Goal: Information Seeking & Learning: Learn about a topic

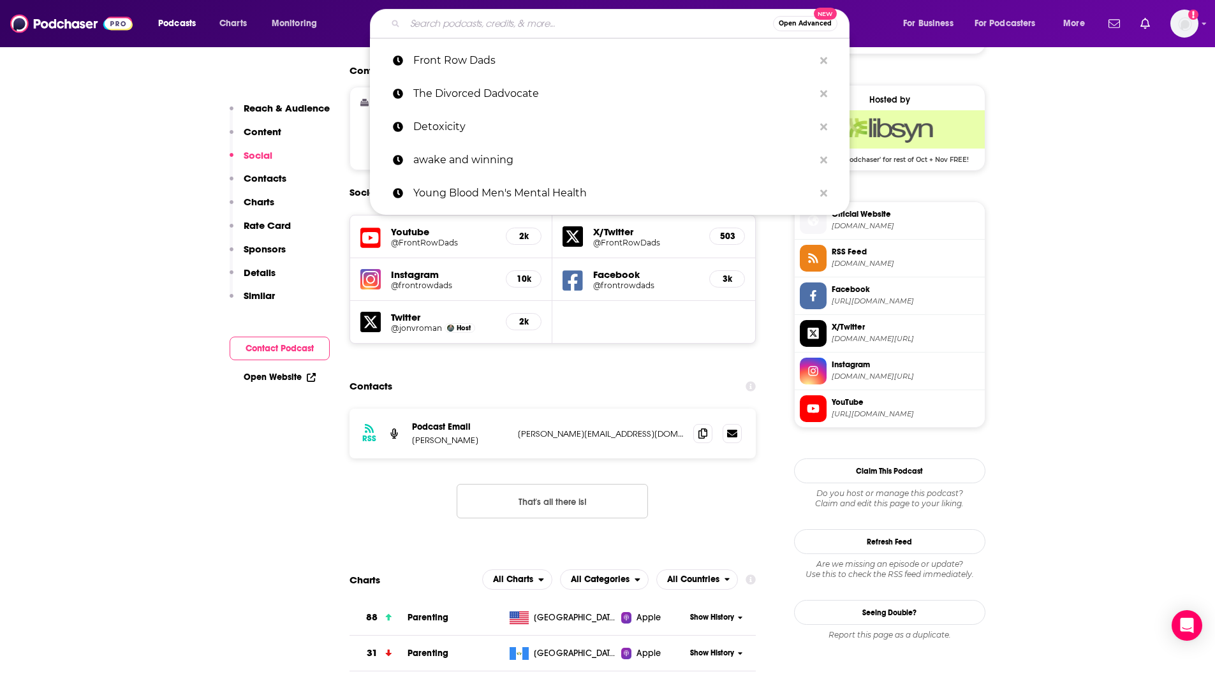
scroll to position [998, 0]
type input "The Learning Leader Show With [PERSON_NAME]"
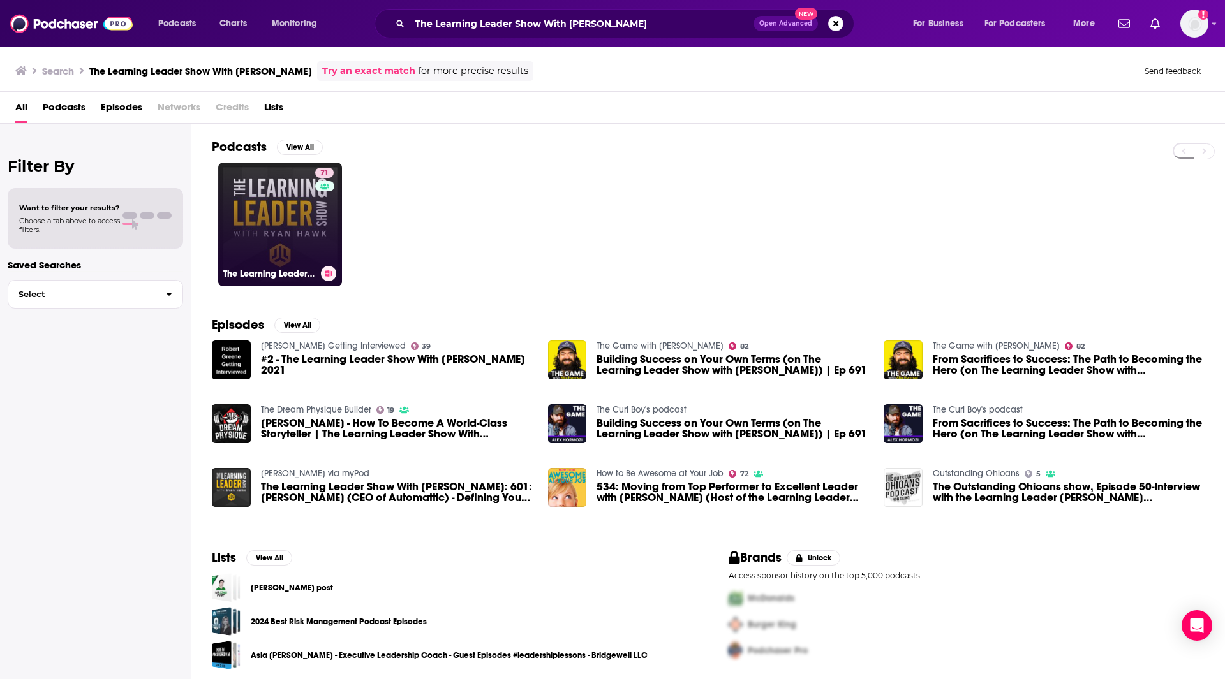
click at [299, 218] on link "71 The Learning Leader Show With [PERSON_NAME]" at bounding box center [280, 225] width 124 height 124
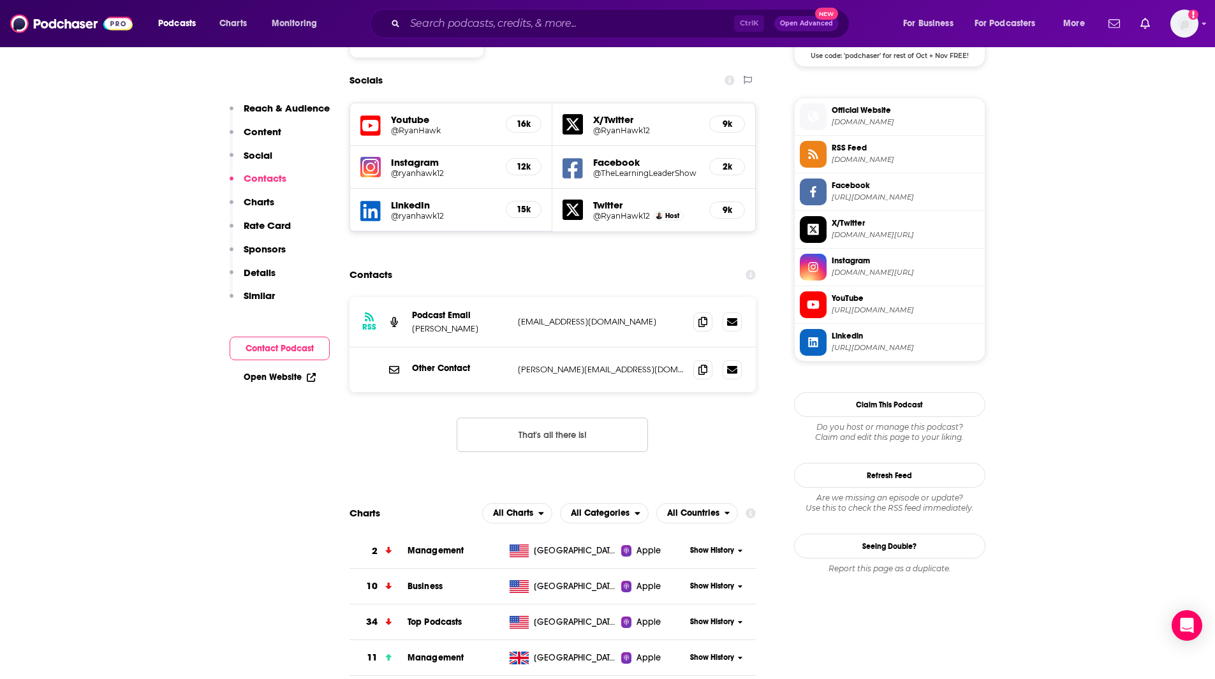
scroll to position [1015, 0]
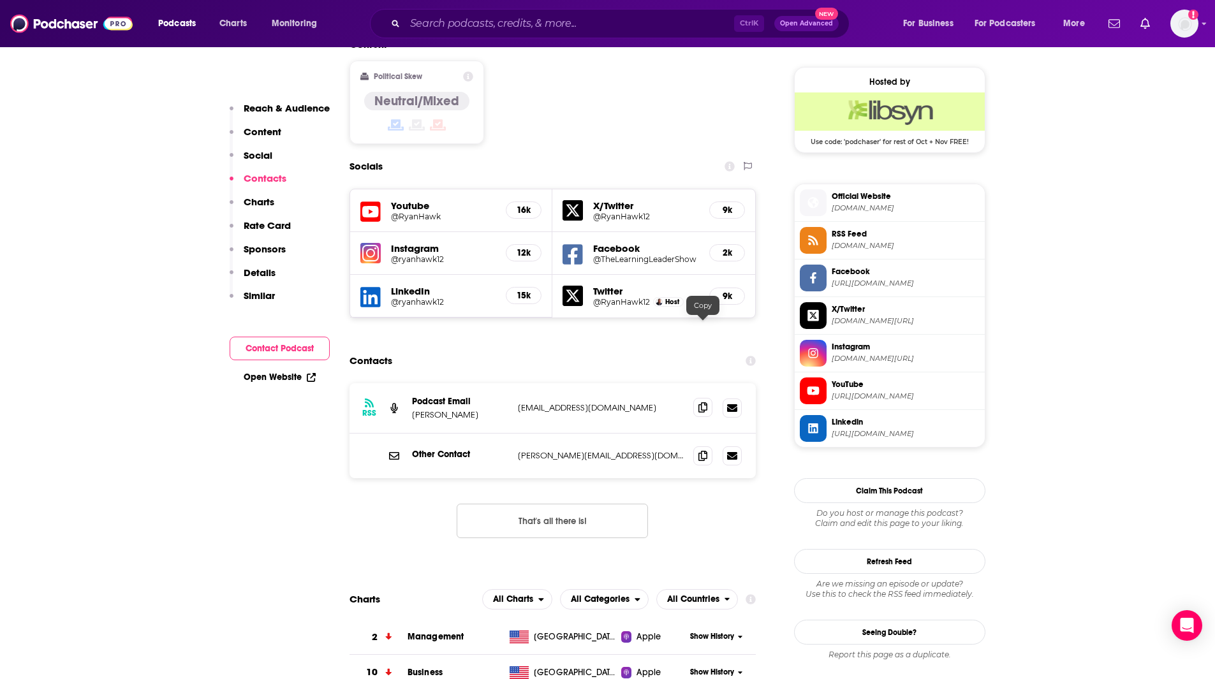
click at [705, 402] on icon at bounding box center [702, 407] width 9 height 10
drag, startPoint x: 309, startPoint y: 610, endPoint x: 379, endPoint y: 441, distance: 183.3
click at [702, 450] on icon at bounding box center [702, 455] width 9 height 10
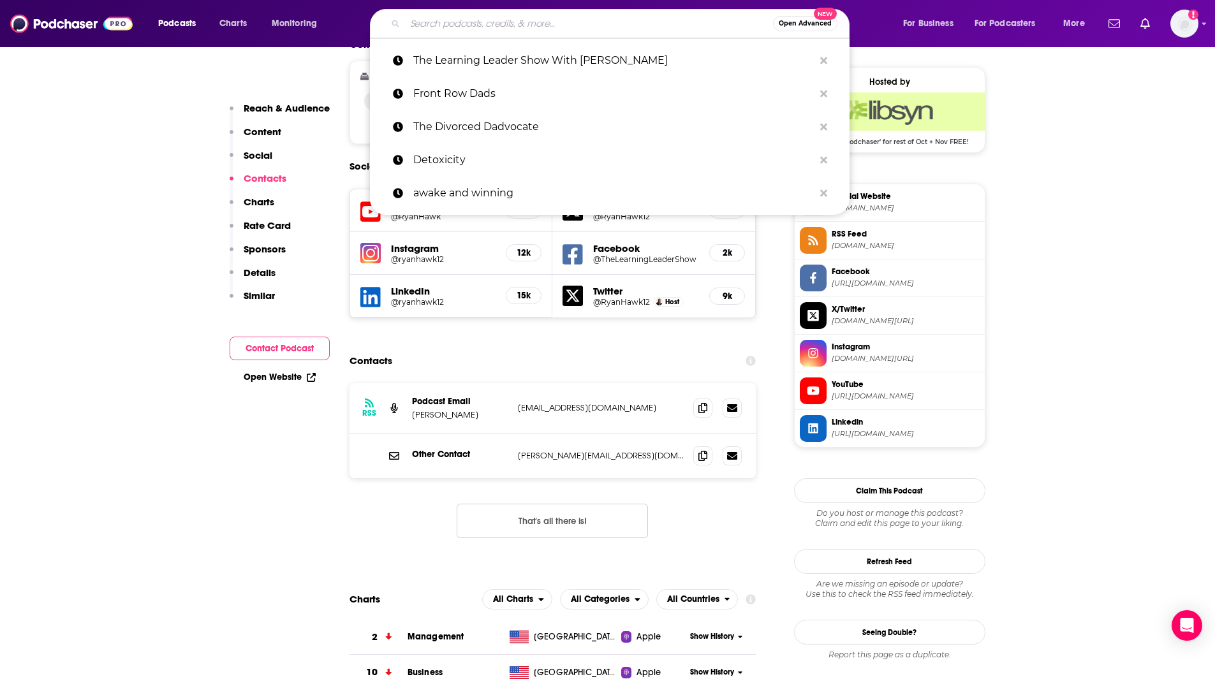
click at [438, 24] on input "Search podcasts, credits, & more..." at bounding box center [589, 23] width 368 height 20
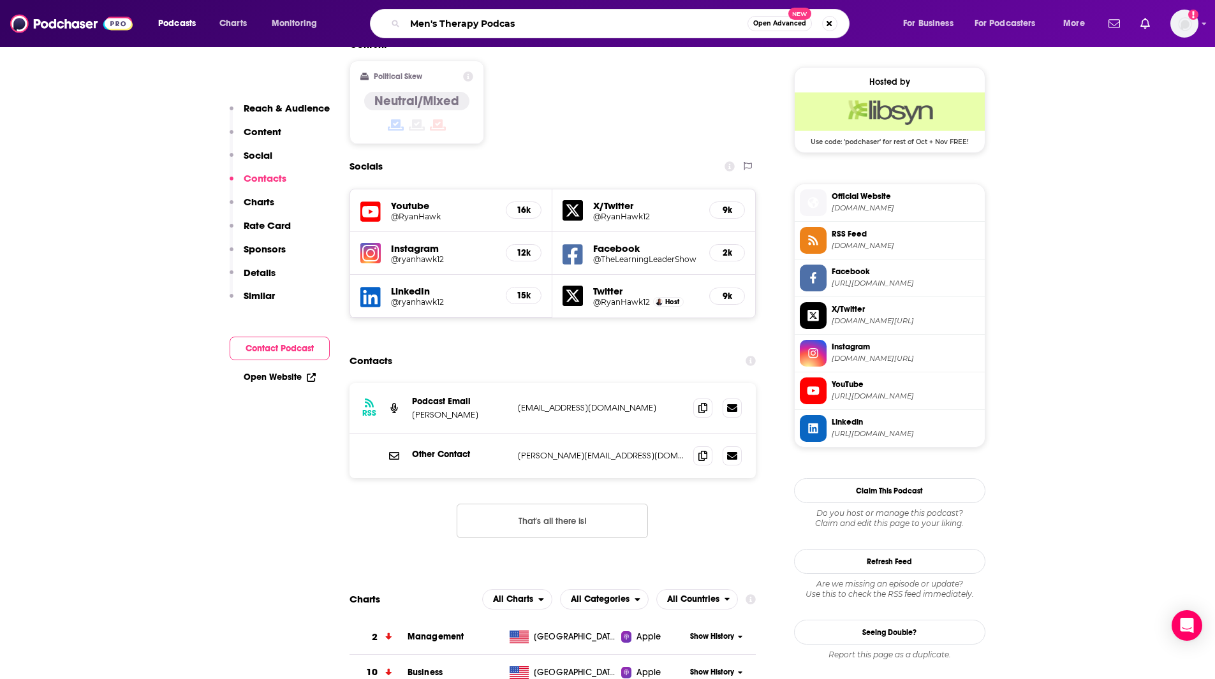
type input "Men's Therapy Podcast"
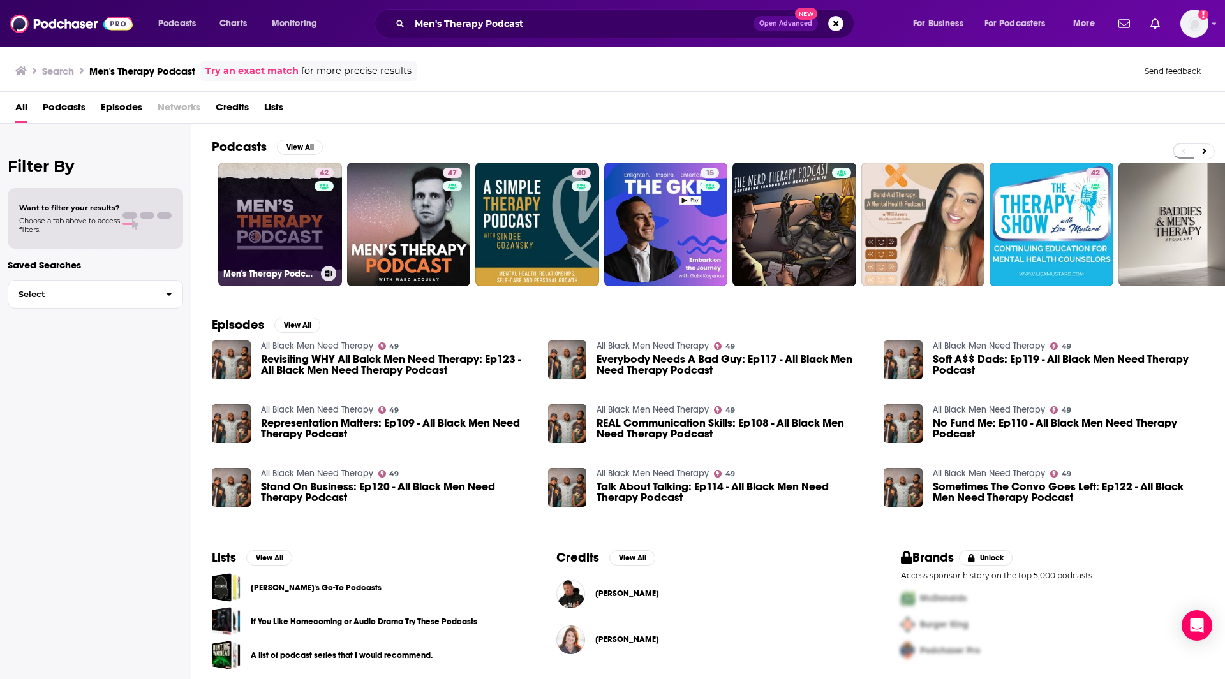
click at [270, 214] on link "42 Men's Therapy Podcast" at bounding box center [280, 225] width 124 height 124
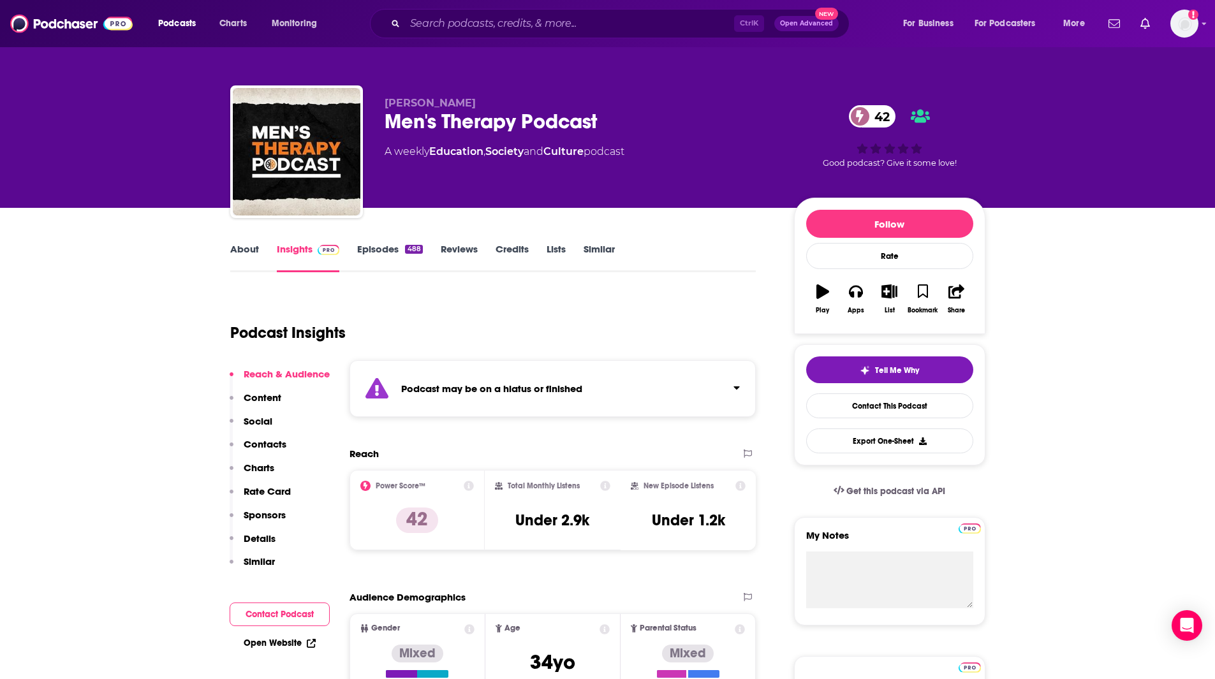
drag, startPoint x: 18, startPoint y: 260, endPoint x: 360, endPoint y: 103, distance: 376.7
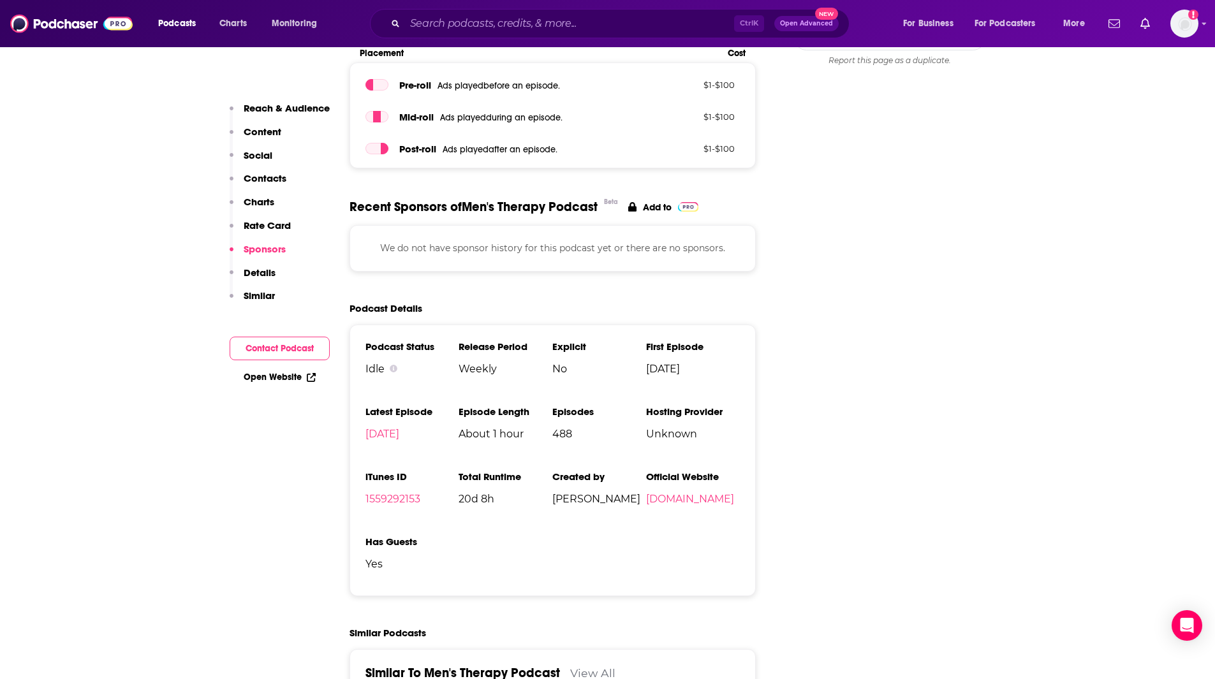
scroll to position [1361, 0]
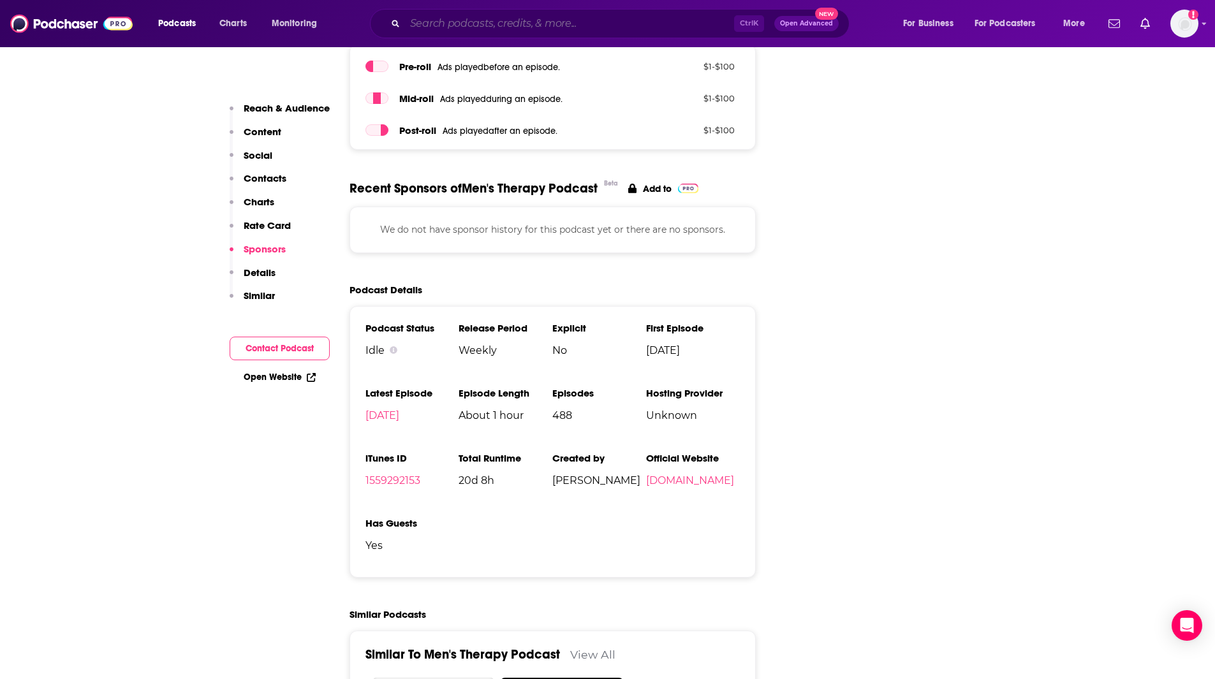
click at [457, 26] on input "Search podcasts, credits, & more..." at bounding box center [569, 23] width 329 height 20
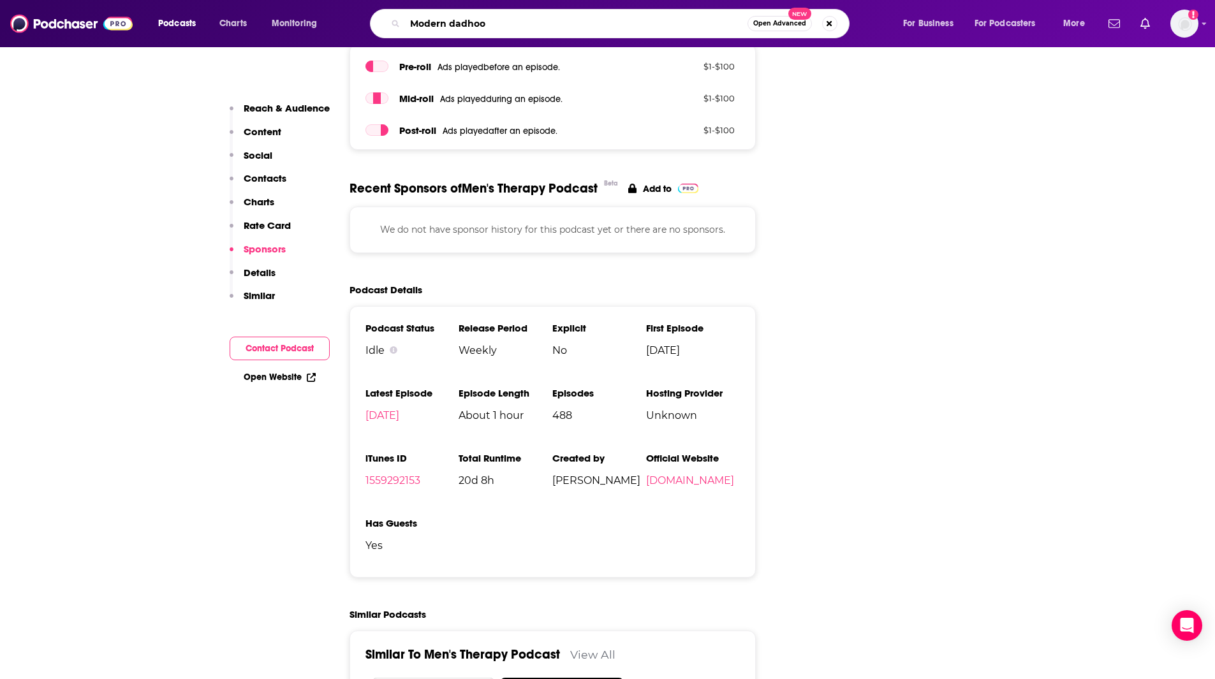
type input "Modern dadhood"
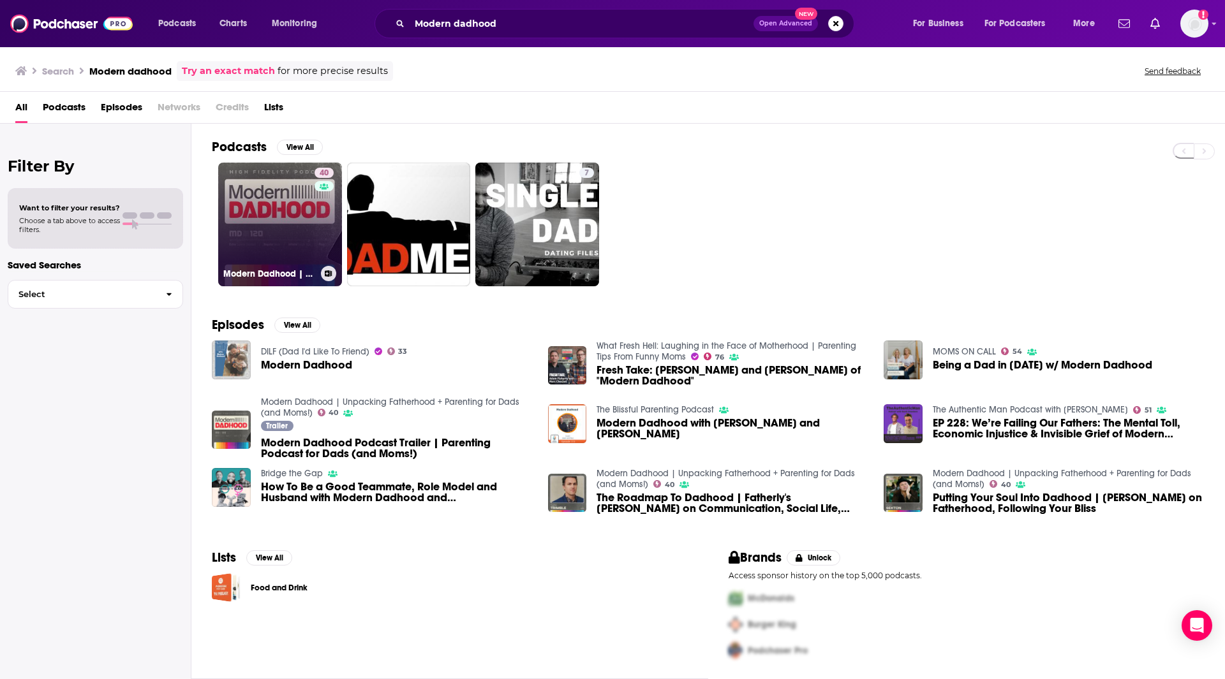
click at [256, 197] on link "40 Modern Dadhood | Unpacking Fatherhood + Parenting for Dads (and Moms!)" at bounding box center [280, 225] width 124 height 124
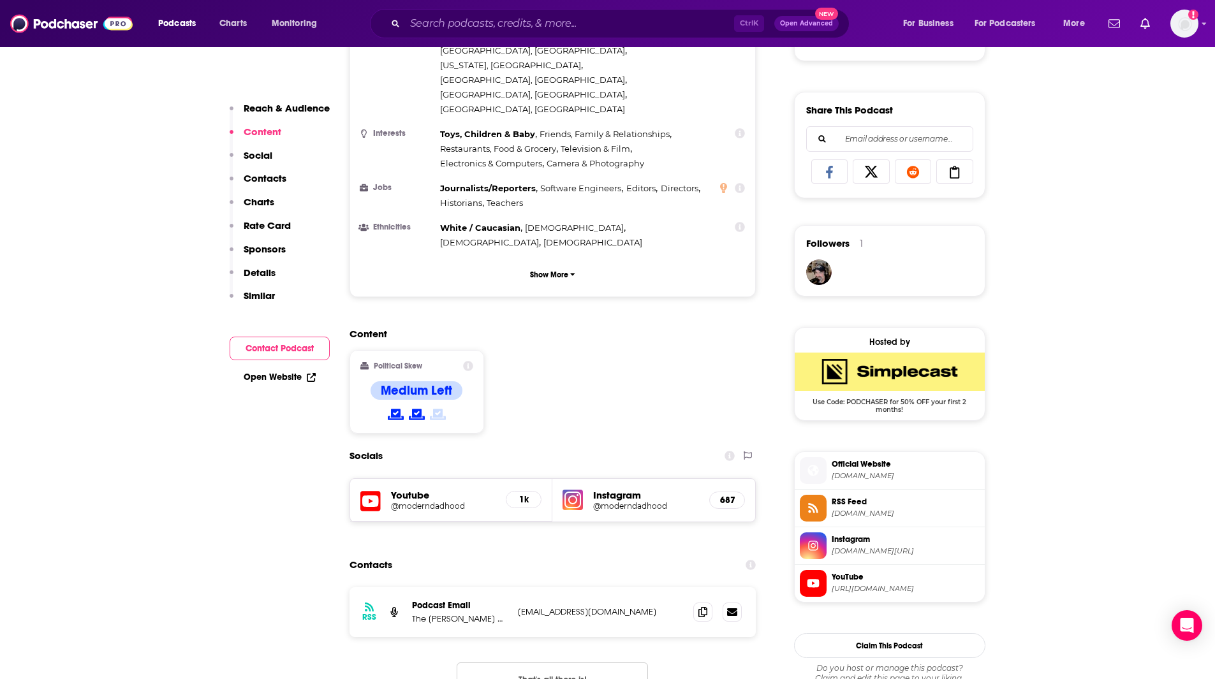
scroll to position [864, 0]
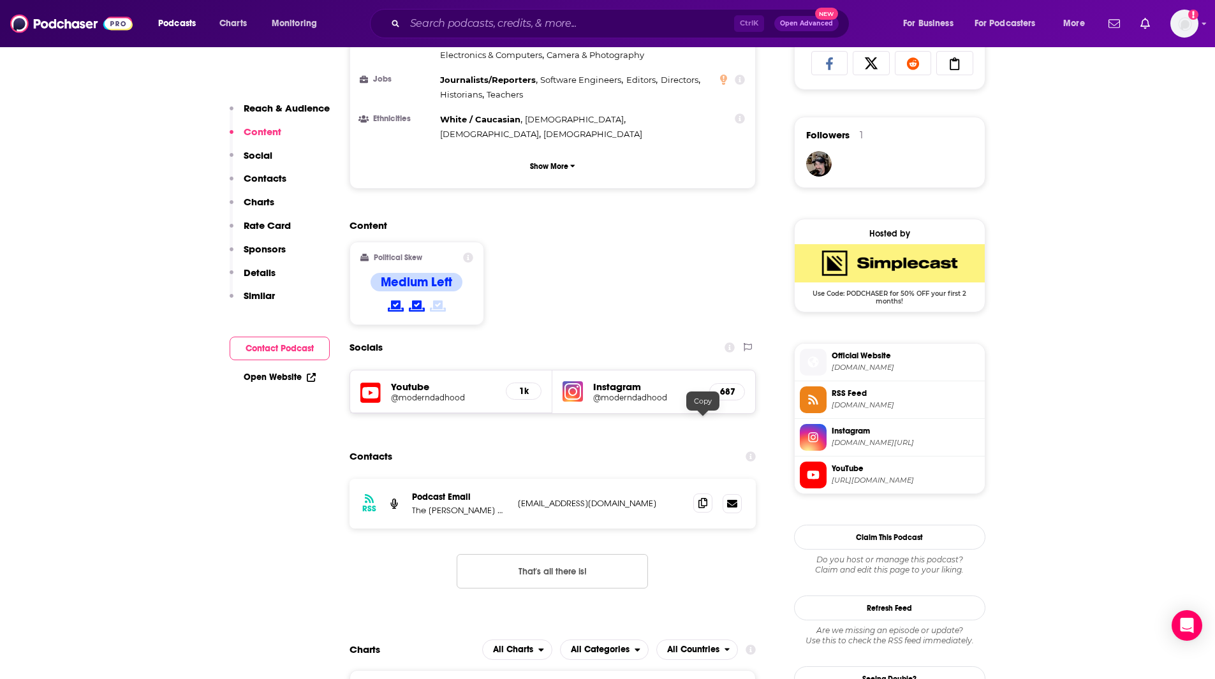
click at [698, 498] on icon at bounding box center [702, 503] width 9 height 10
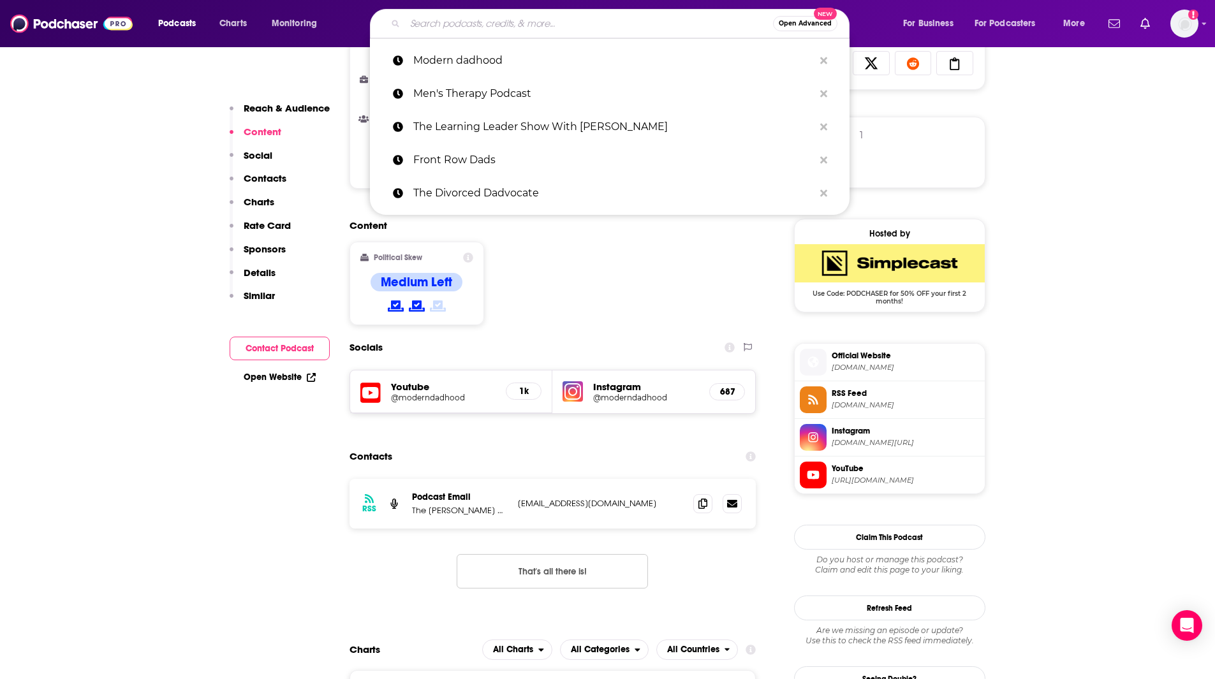
click at [563, 22] on input "Search podcasts, credits, & more..." at bounding box center [589, 23] width 368 height 20
type input "p"
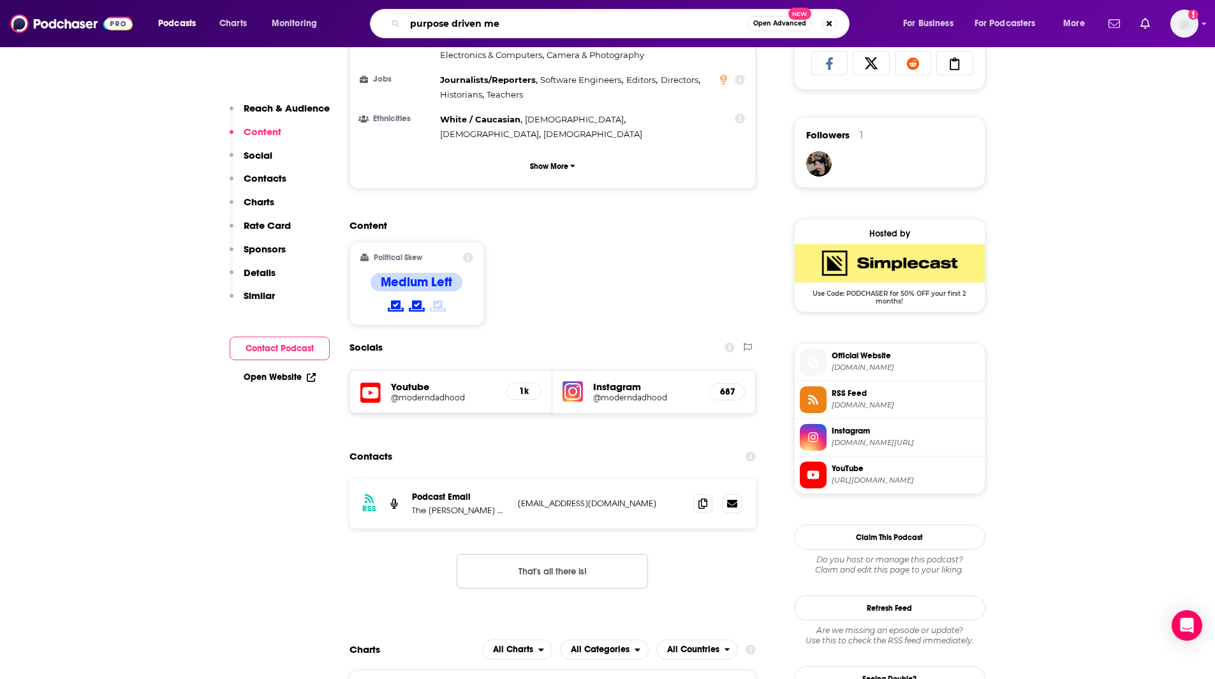
type input "purpose driven men"
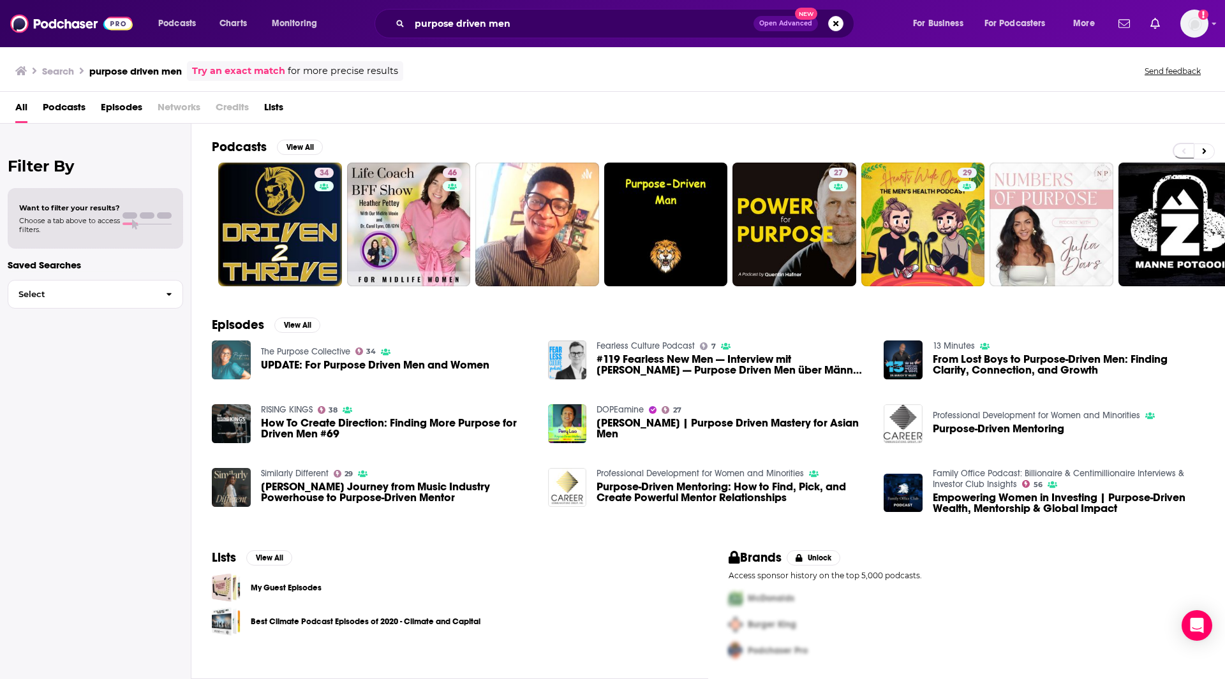
click at [223, 362] on img "UPDATE: For Purpose Driven Men and Women" at bounding box center [231, 360] width 39 height 39
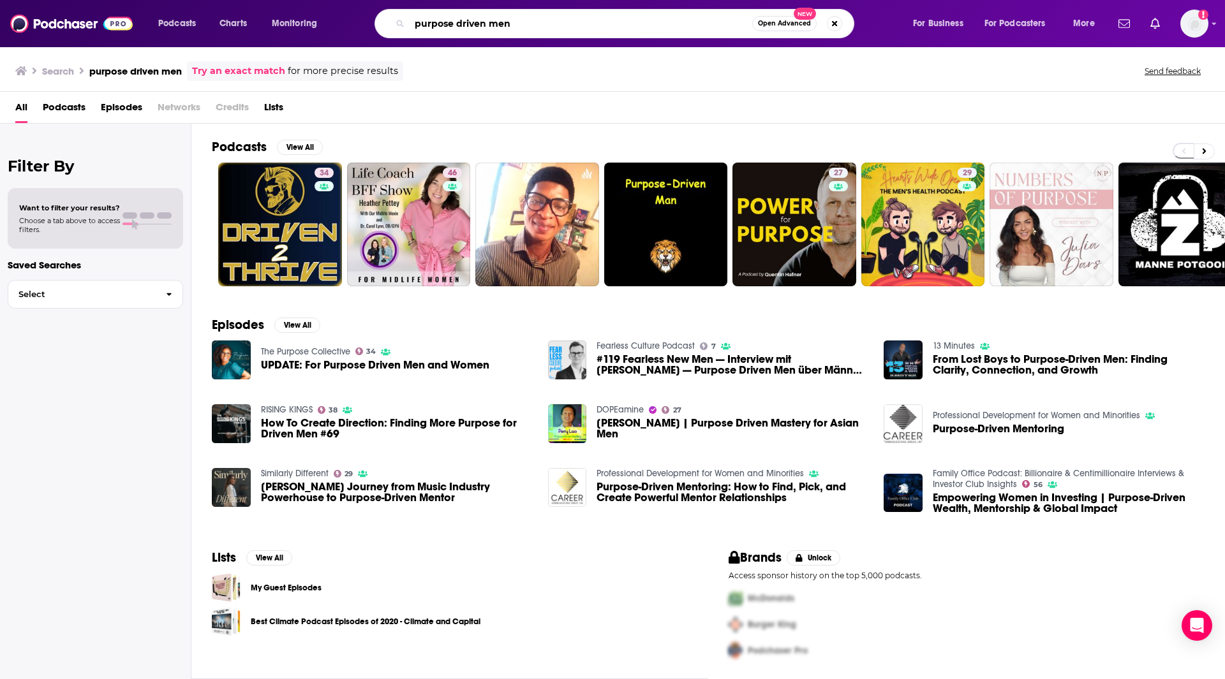
click at [574, 24] on input "purpose driven men" at bounding box center [580, 23] width 343 height 20
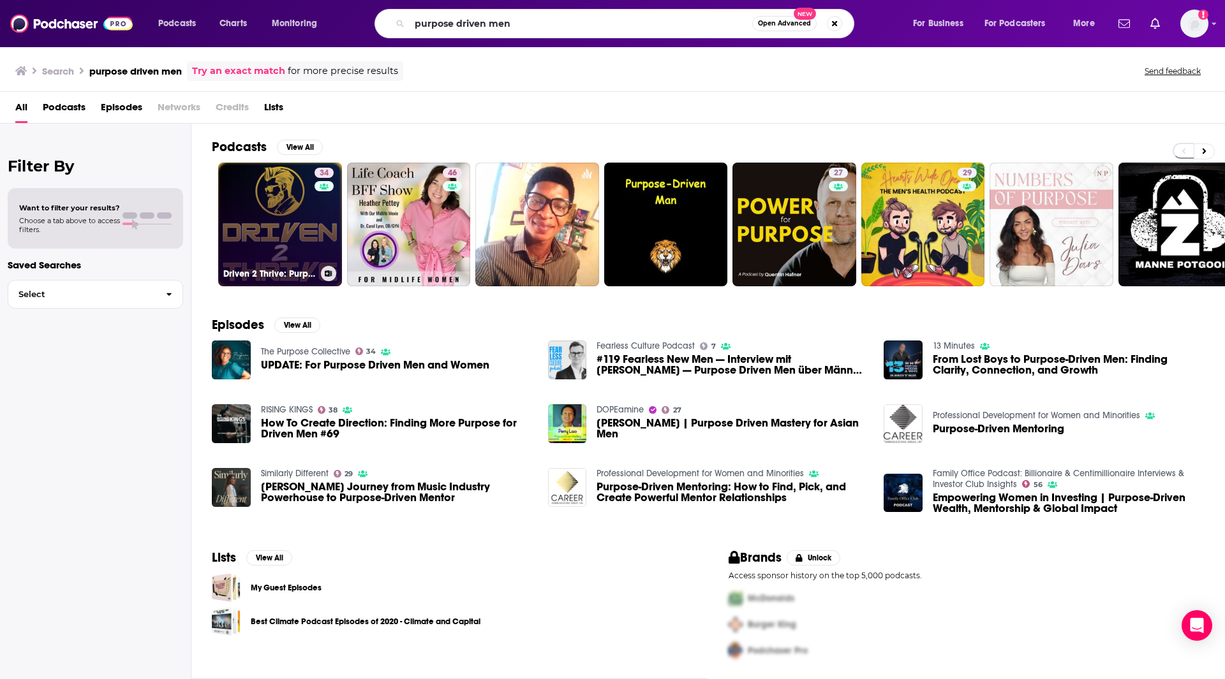
click at [290, 221] on link "34 Driven 2 Thrive: Purpose, Growth, and Lasting Impact For Men" at bounding box center [280, 225] width 124 height 124
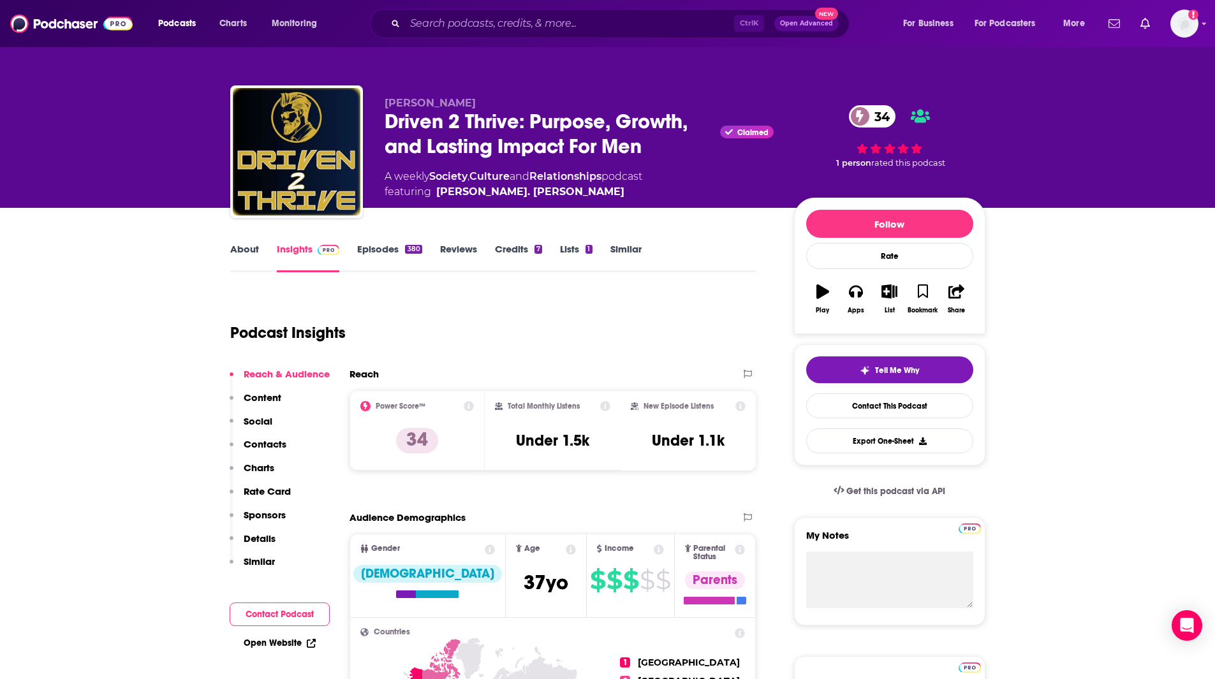
drag, startPoint x: 142, startPoint y: 589, endPoint x: 304, endPoint y: 464, distance: 204.1
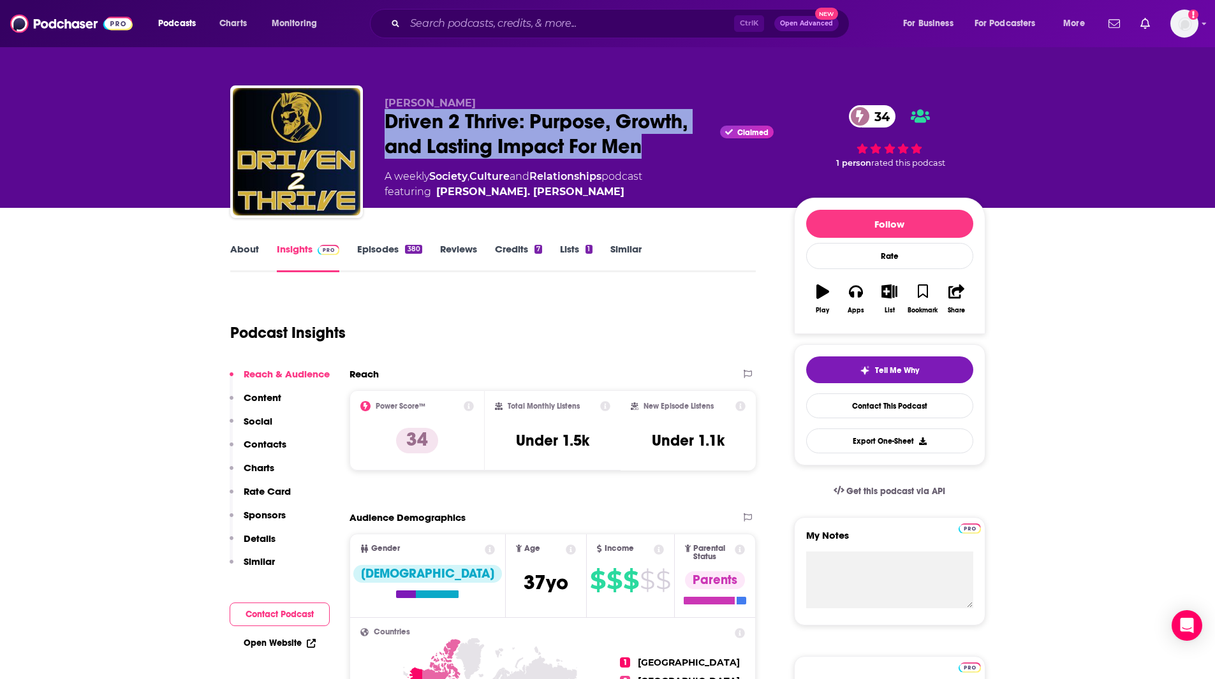
drag, startPoint x: 653, startPoint y: 147, endPoint x: 392, endPoint y: 119, distance: 262.3
click at [388, 117] on div "Driven 2 Thrive: Purpose, Growth, and Lasting Impact For Men Claimed 34" at bounding box center [579, 134] width 389 height 50
copy h2 "Driven 2 Thrive: Purpose, Growth, and Lasting Impact For Men"
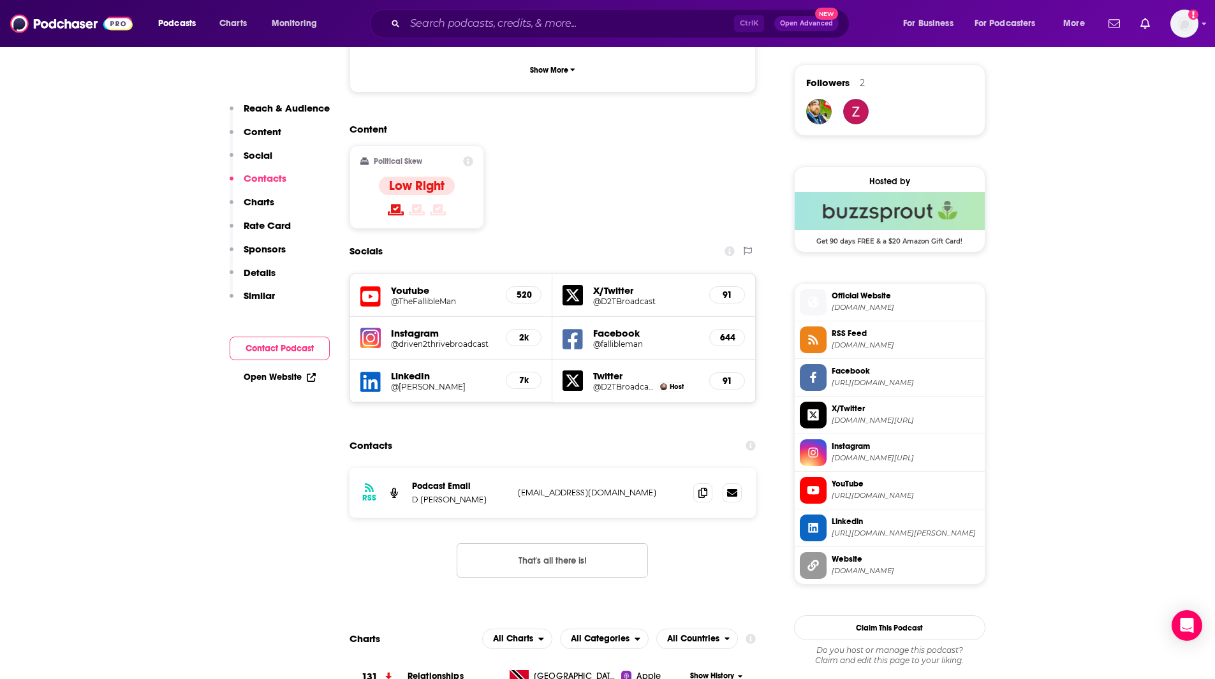
scroll to position [1097, 0]
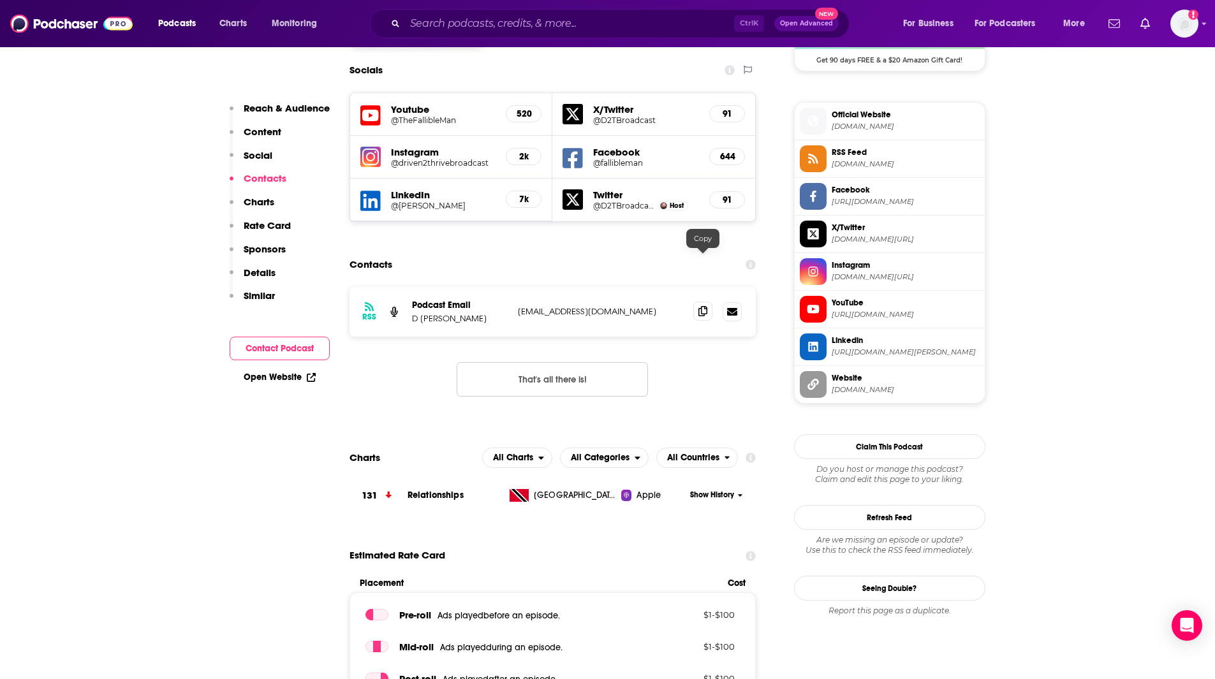
click at [707, 306] on icon at bounding box center [702, 311] width 9 height 10
drag, startPoint x: 140, startPoint y: 621, endPoint x: 372, endPoint y: 551, distance: 242.5
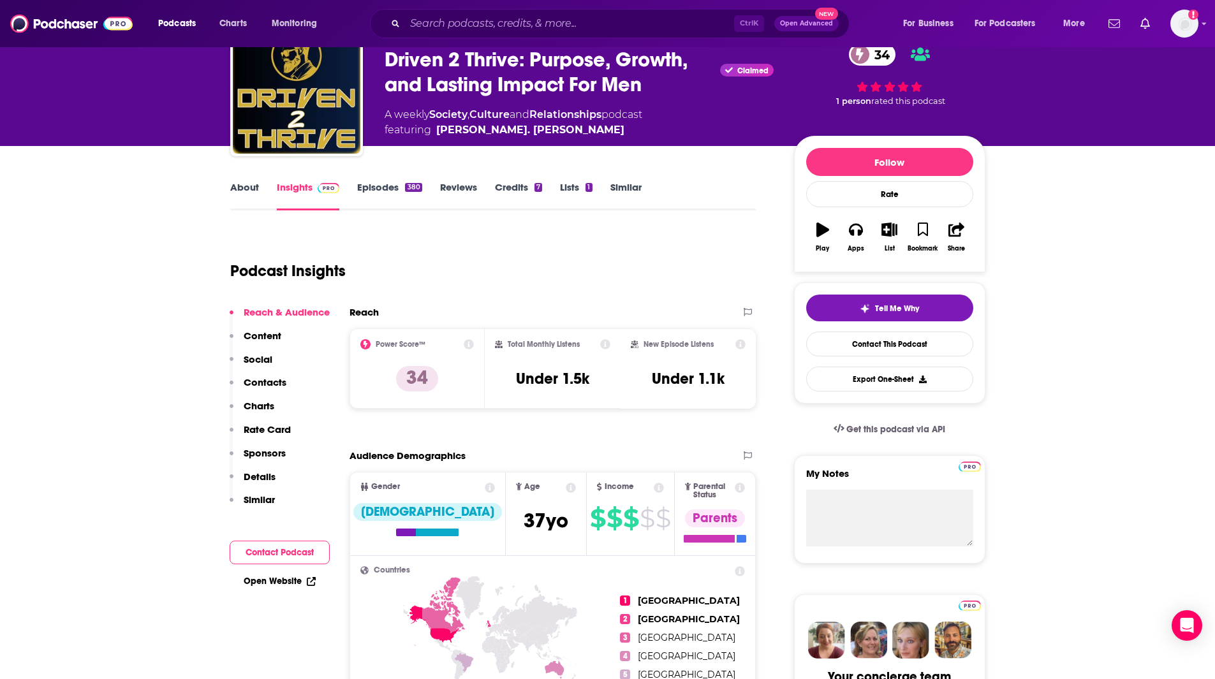
scroll to position [0, 0]
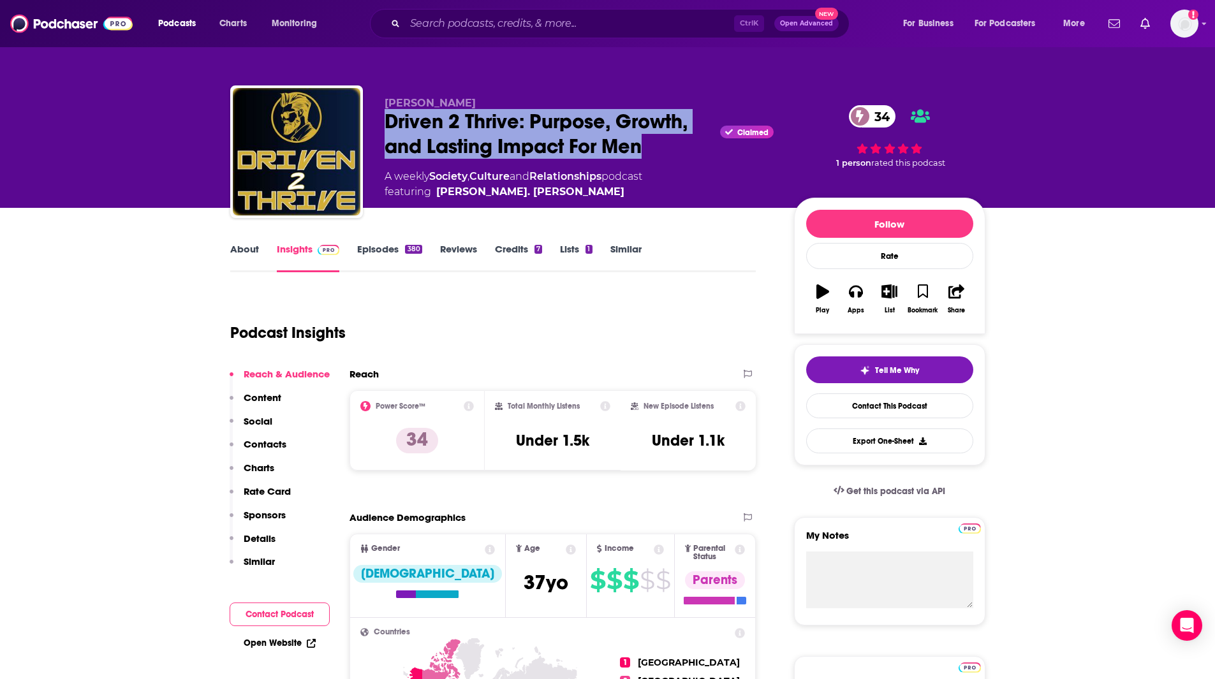
drag, startPoint x: 649, startPoint y: 143, endPoint x: 388, endPoint y: 130, distance: 261.2
click at [387, 130] on div "Driven 2 Thrive: Purpose, Growth, and Lasting Impact For Men Claimed 34" at bounding box center [579, 134] width 389 height 50
copy h2 "Driven 2 Thrive: Purpose, Growth, and Lasting Impact For Men"
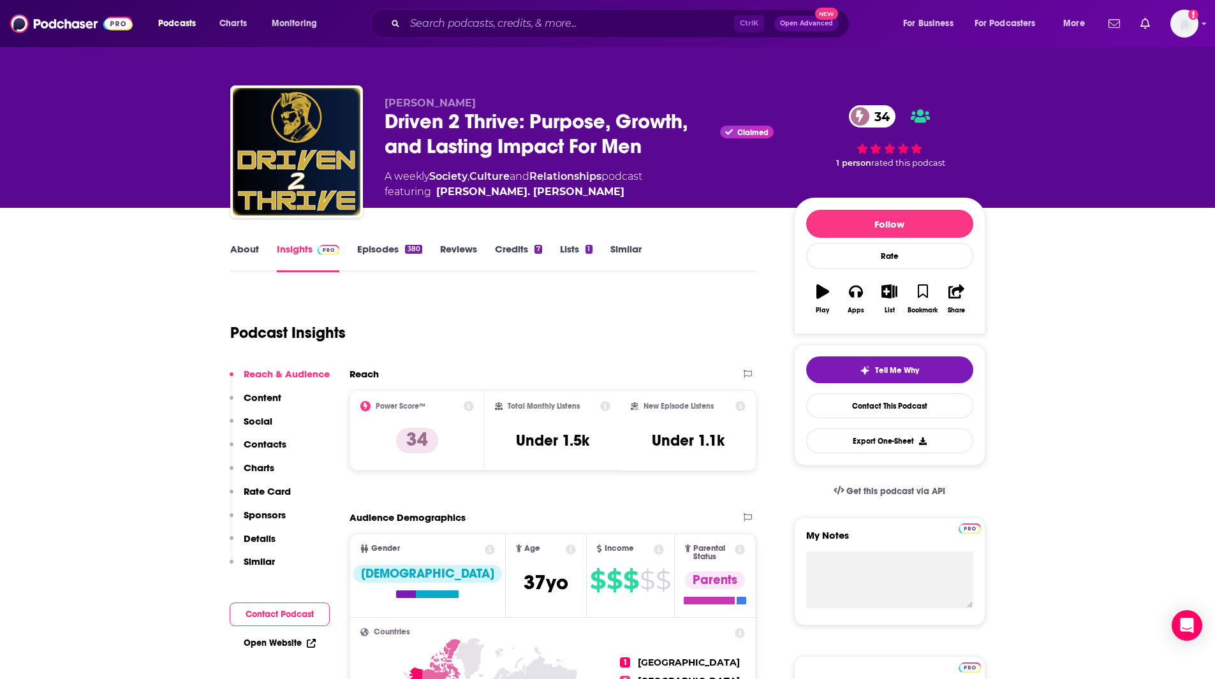
click at [483, 11] on div "Ctrl K Open Advanced New" at bounding box center [610, 23] width 480 height 29
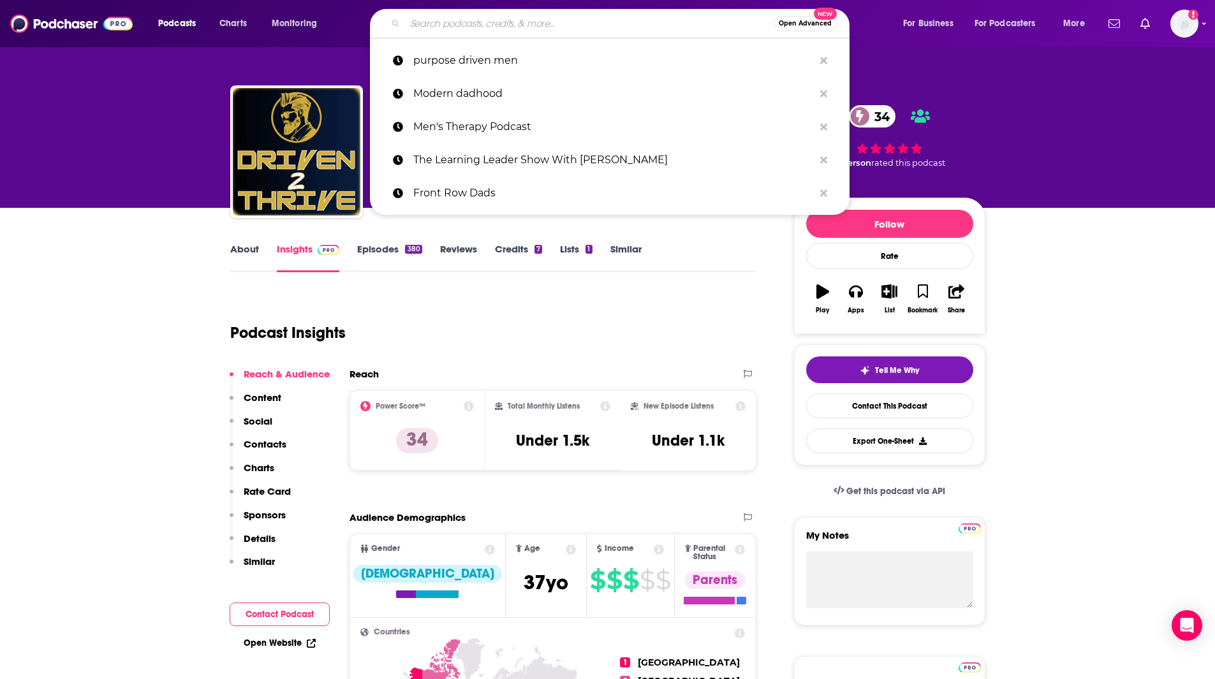
click at [487, 20] on input "Search podcasts, credits, & more..." at bounding box center [589, 23] width 368 height 20
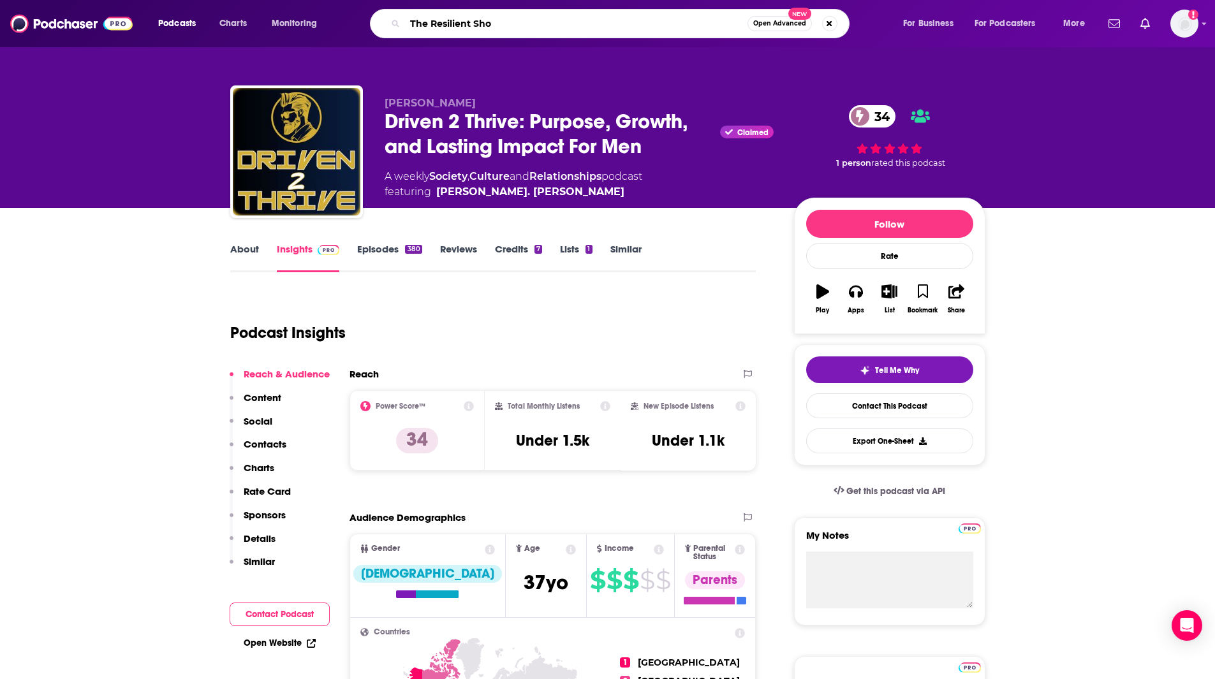
type input "The Resilient Show"
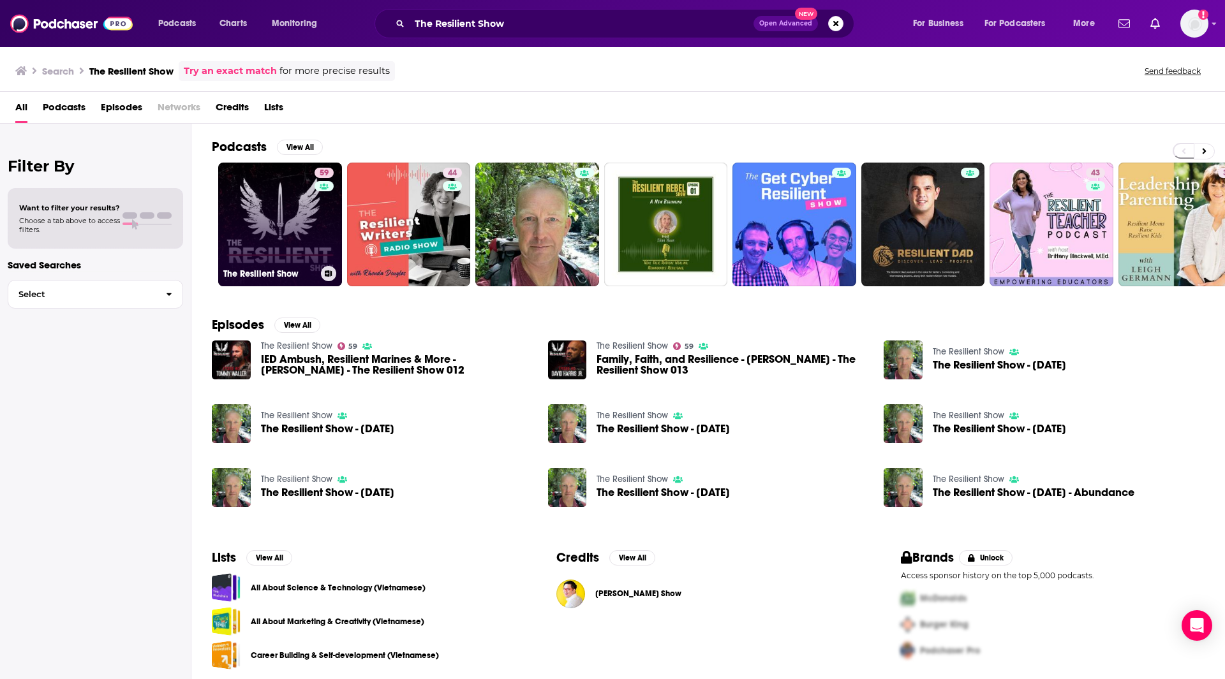
click at [260, 225] on link "59 The Resilient Show" at bounding box center [280, 225] width 124 height 124
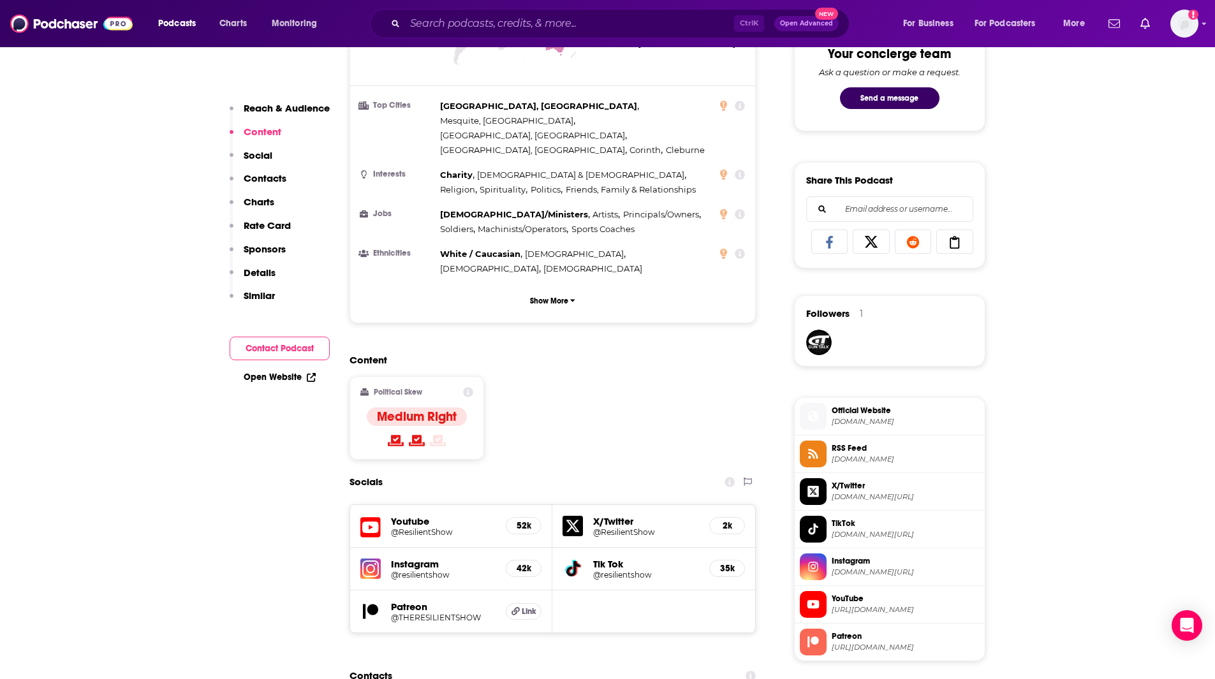
scroll to position [850, 0]
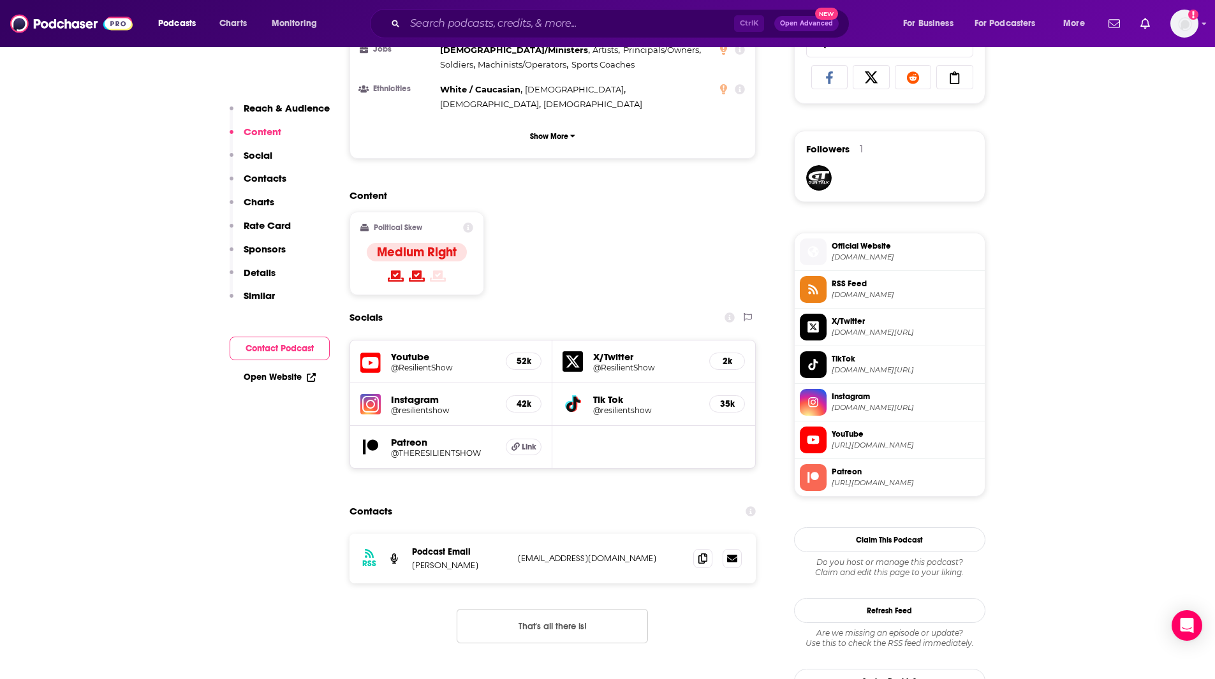
drag, startPoint x: 694, startPoint y: 619, endPoint x: 656, endPoint y: 510, distance: 115.6
drag, startPoint x: 707, startPoint y: 509, endPoint x: 762, endPoint y: 615, distance: 119.2
click at [708, 549] on span at bounding box center [702, 558] width 19 height 19
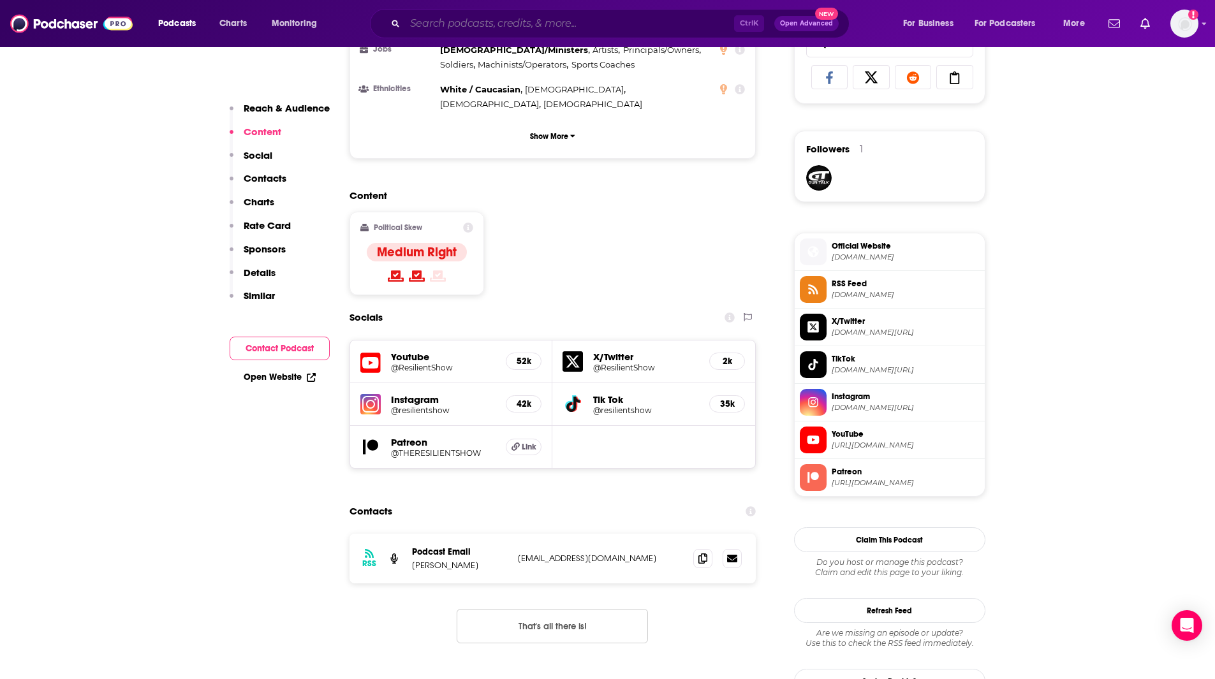
click at [465, 24] on input "Search podcasts, credits, & more..." at bounding box center [569, 23] width 329 height 20
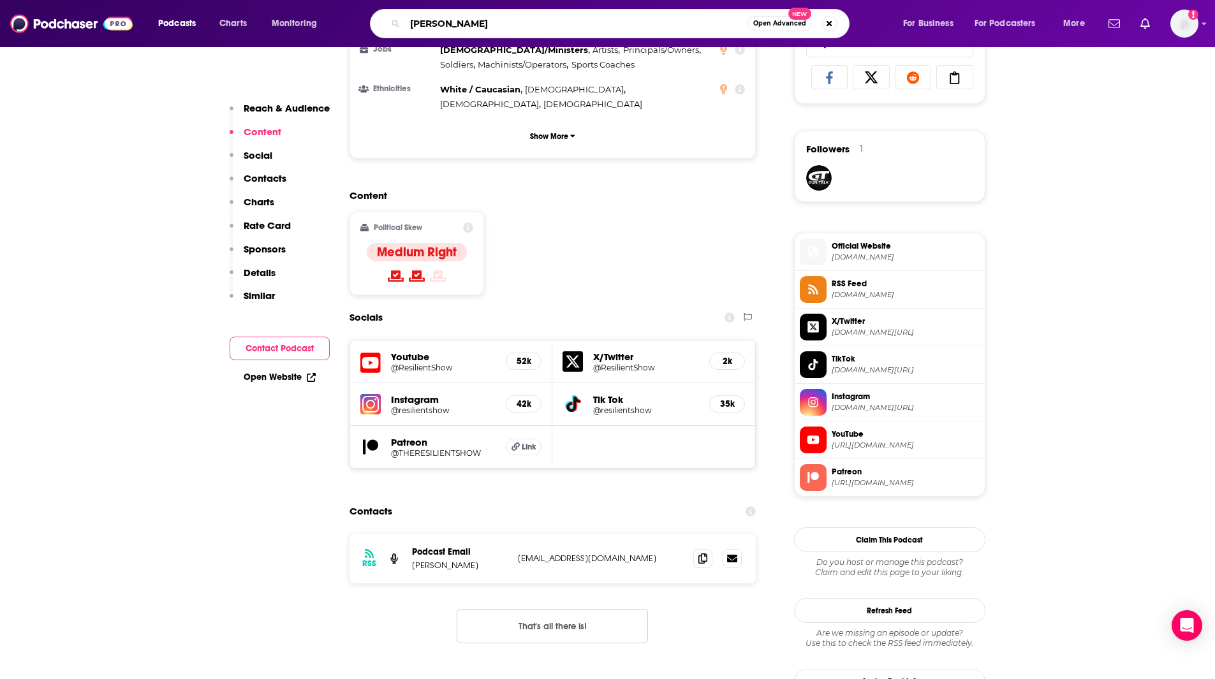
type input "[PERSON_NAME]"
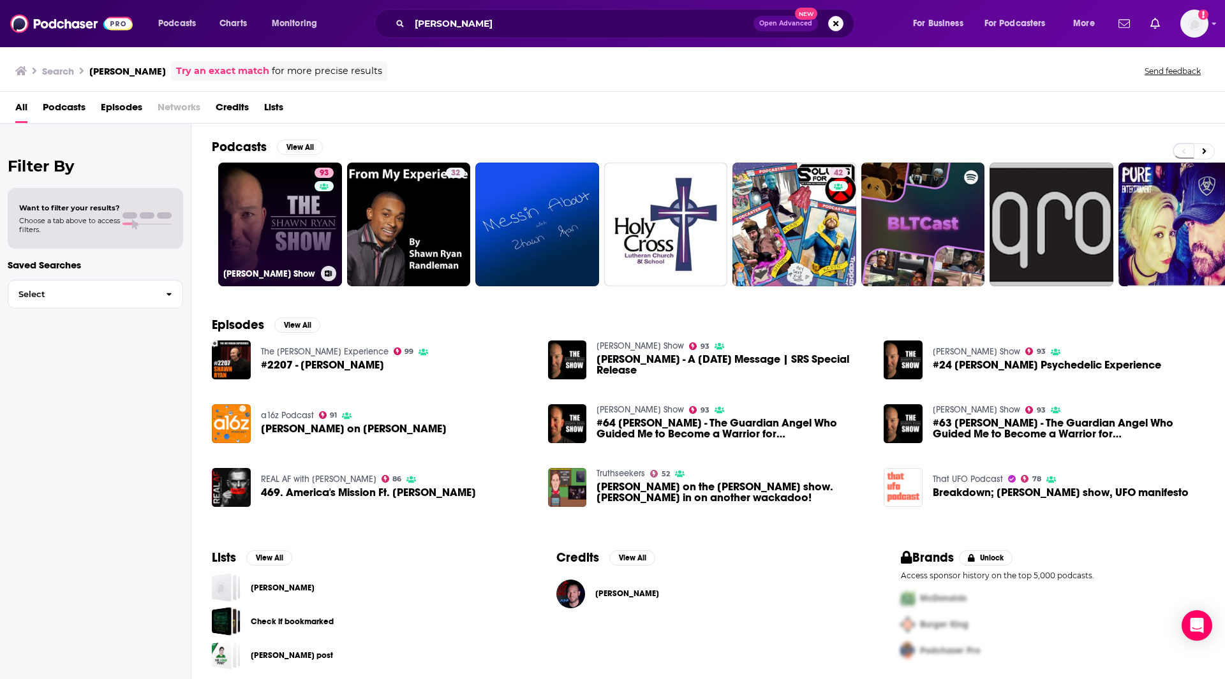
click at [256, 211] on link "93 [PERSON_NAME] Show" at bounding box center [280, 225] width 124 height 124
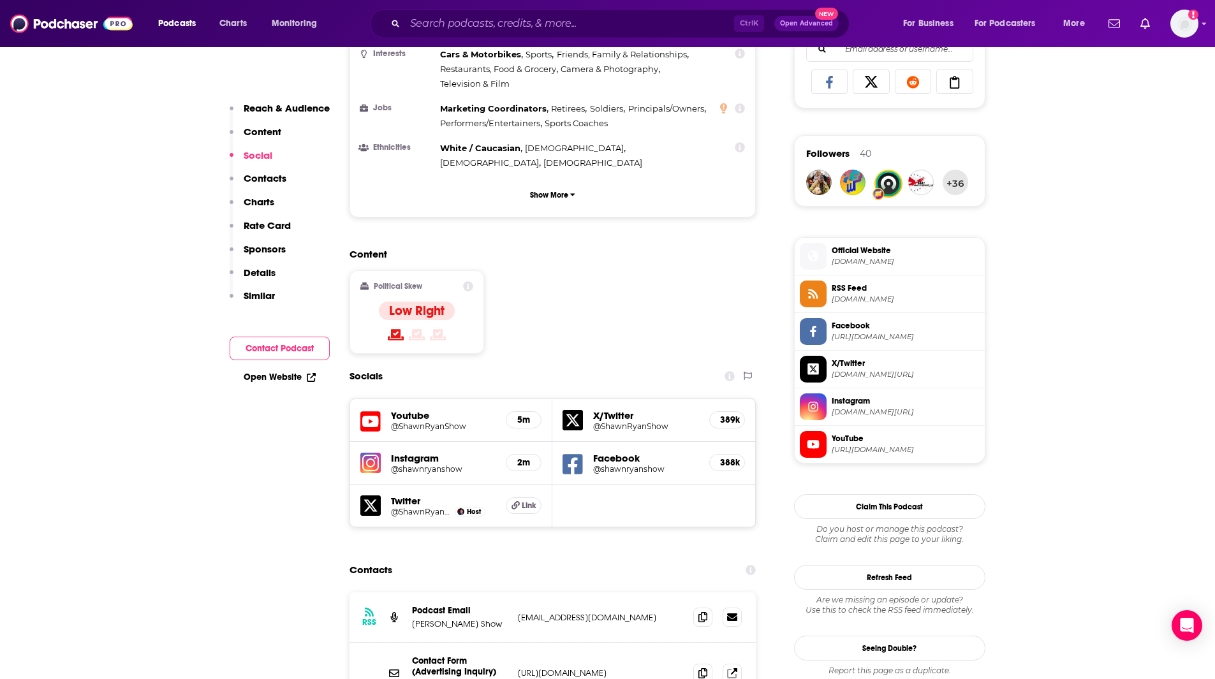
scroll to position [976, 0]
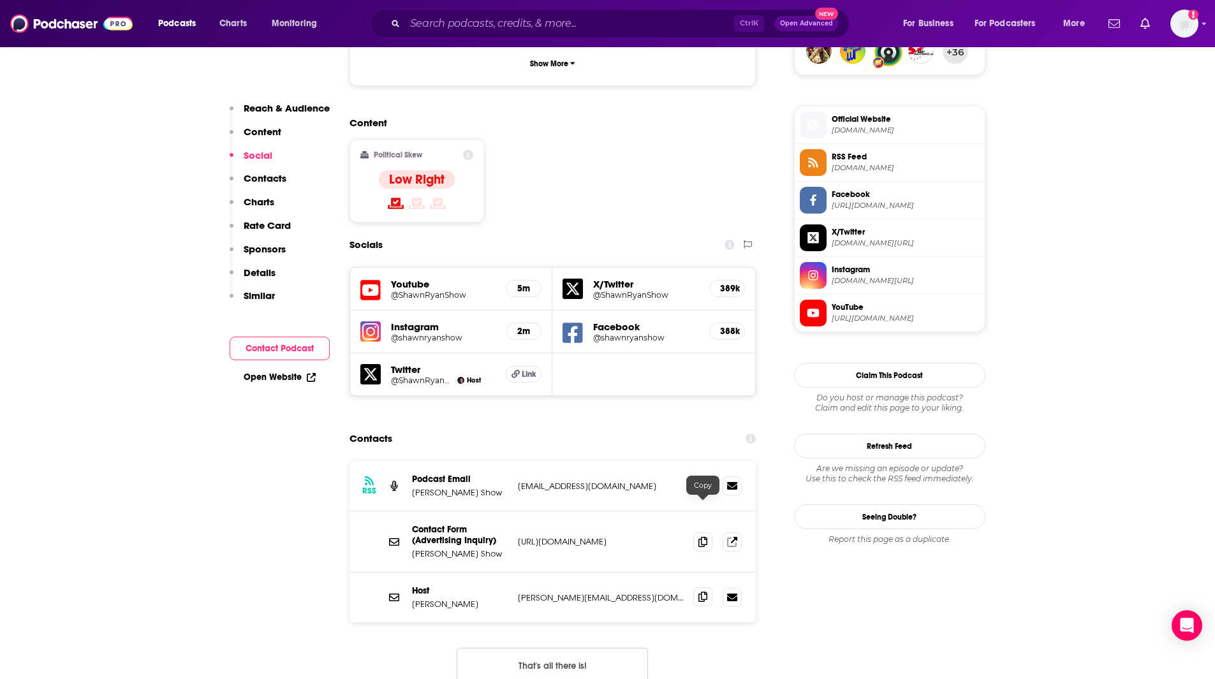
click at [698, 592] on icon at bounding box center [702, 597] width 9 height 10
